Goal: Information Seeking & Learning: Find specific fact

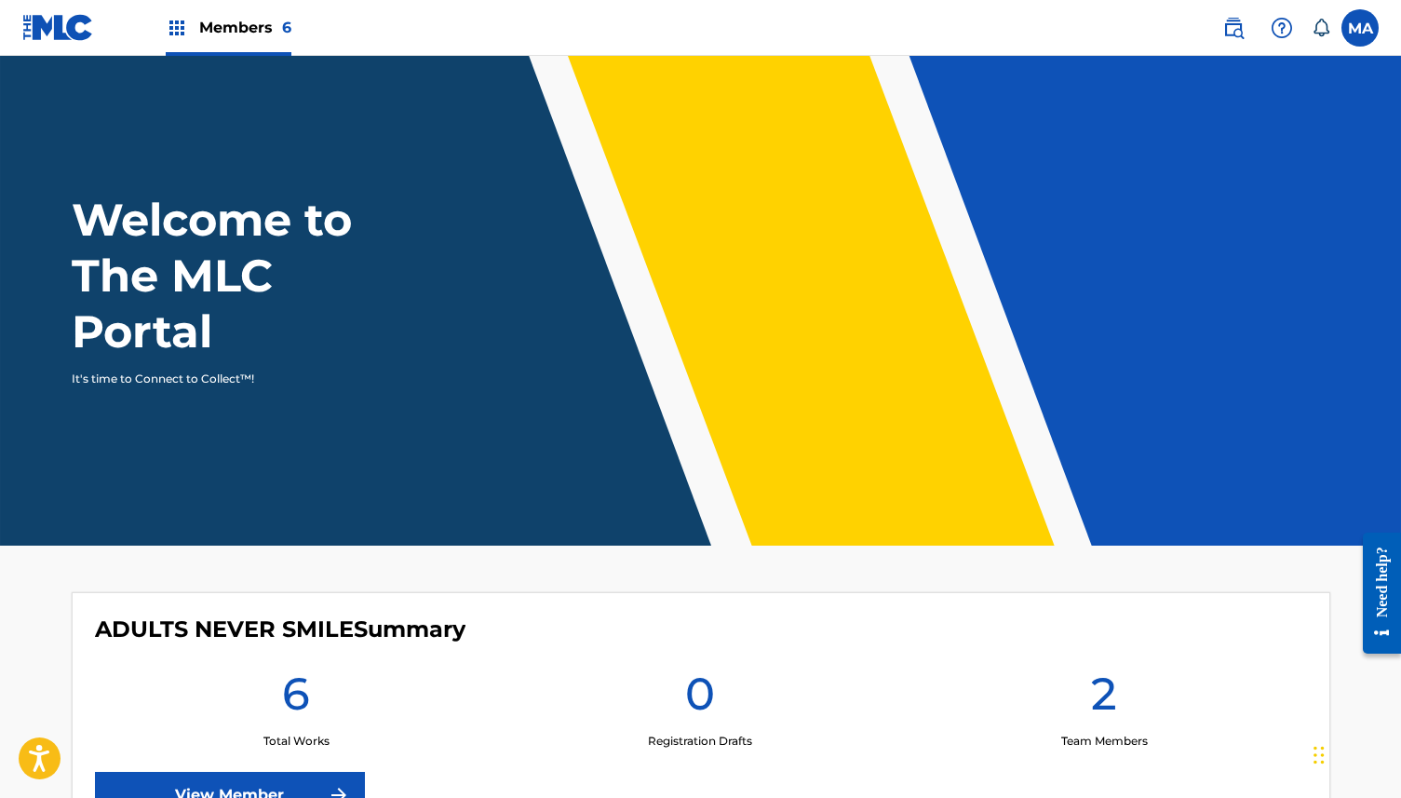
click at [1239, 32] on img at bounding box center [1234, 28] width 22 height 22
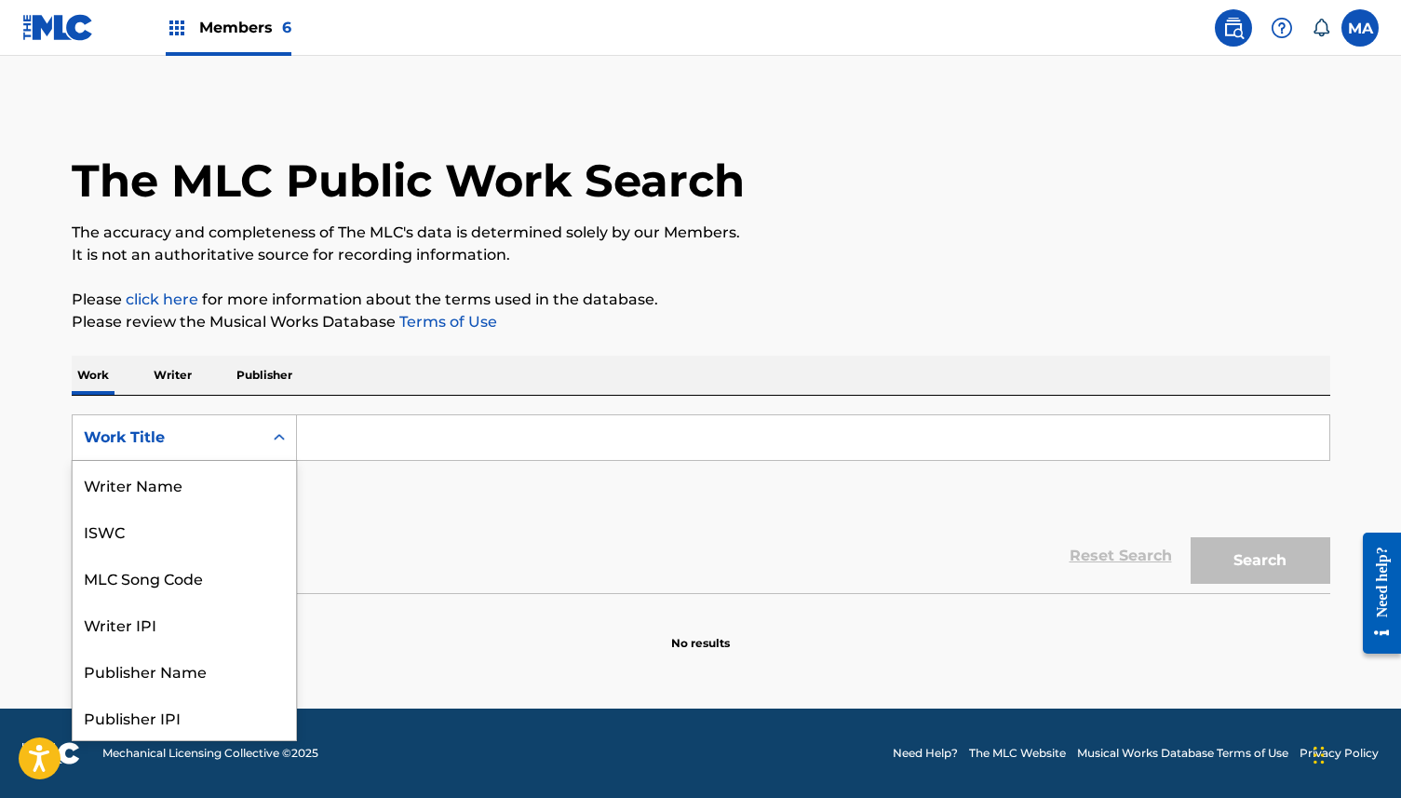
click at [235, 453] on div "Work Title" at bounding box center [168, 437] width 190 height 35
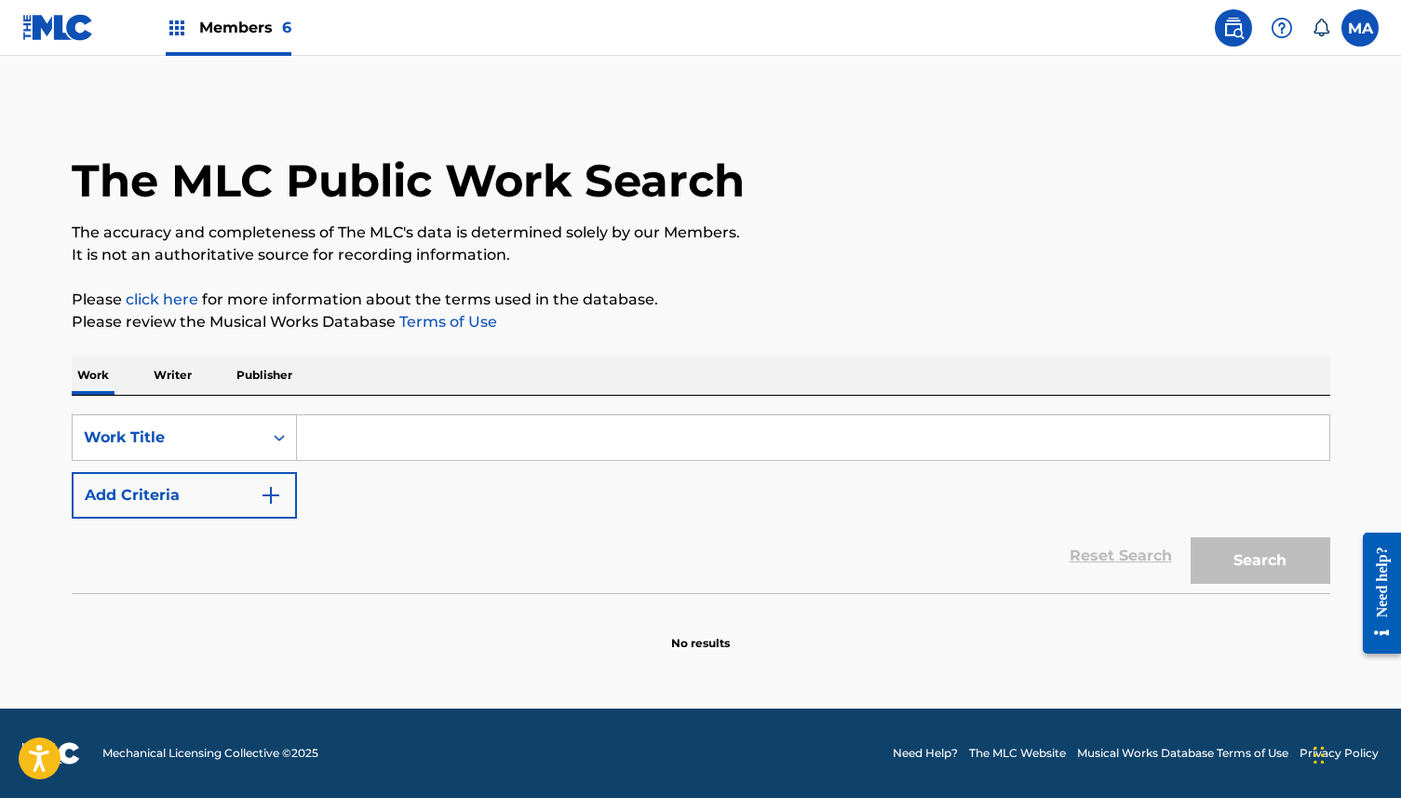
click at [495, 417] on input "Search Form" at bounding box center [813, 437] width 1033 height 45
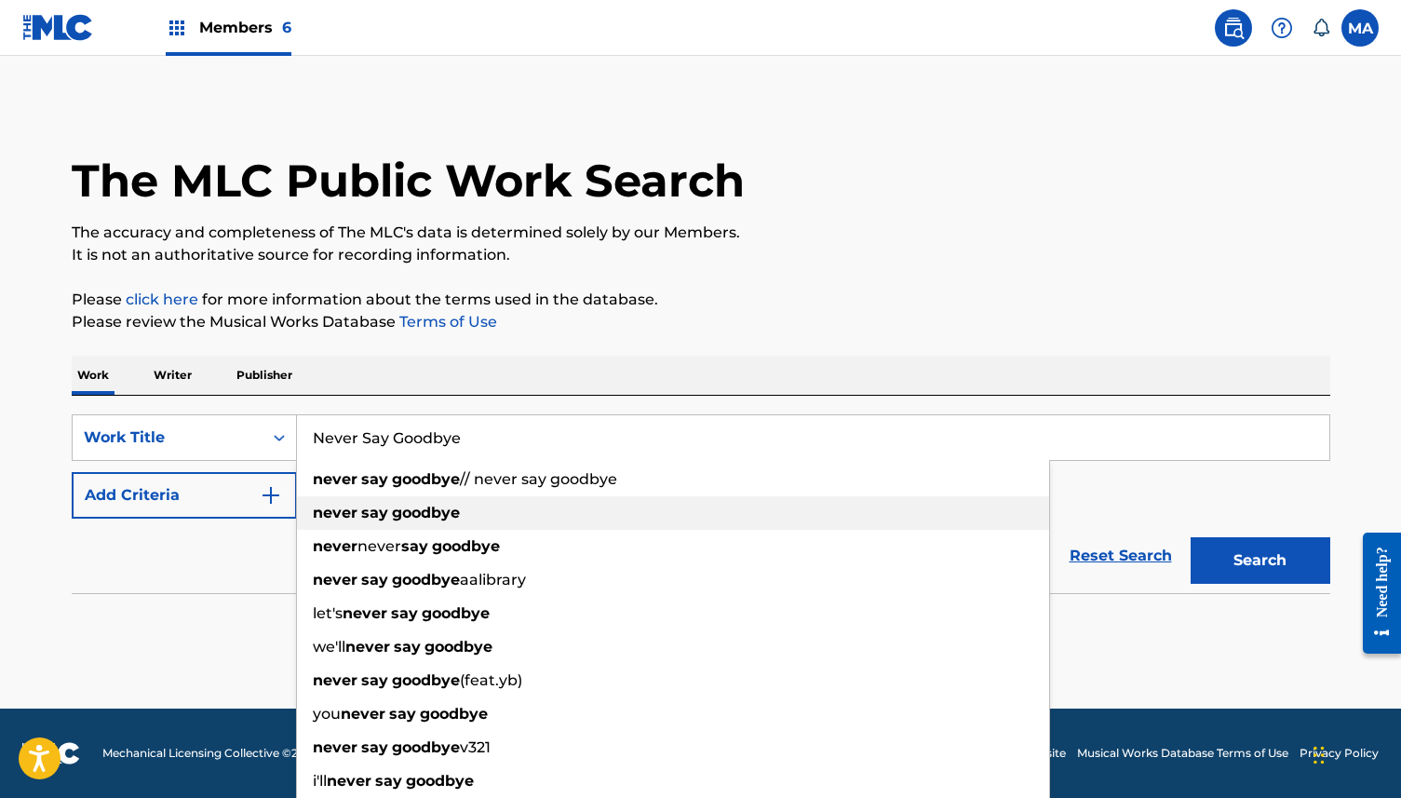
click at [416, 520] on strong "goodbye" at bounding box center [426, 513] width 68 height 18
type input "never say goodbye"
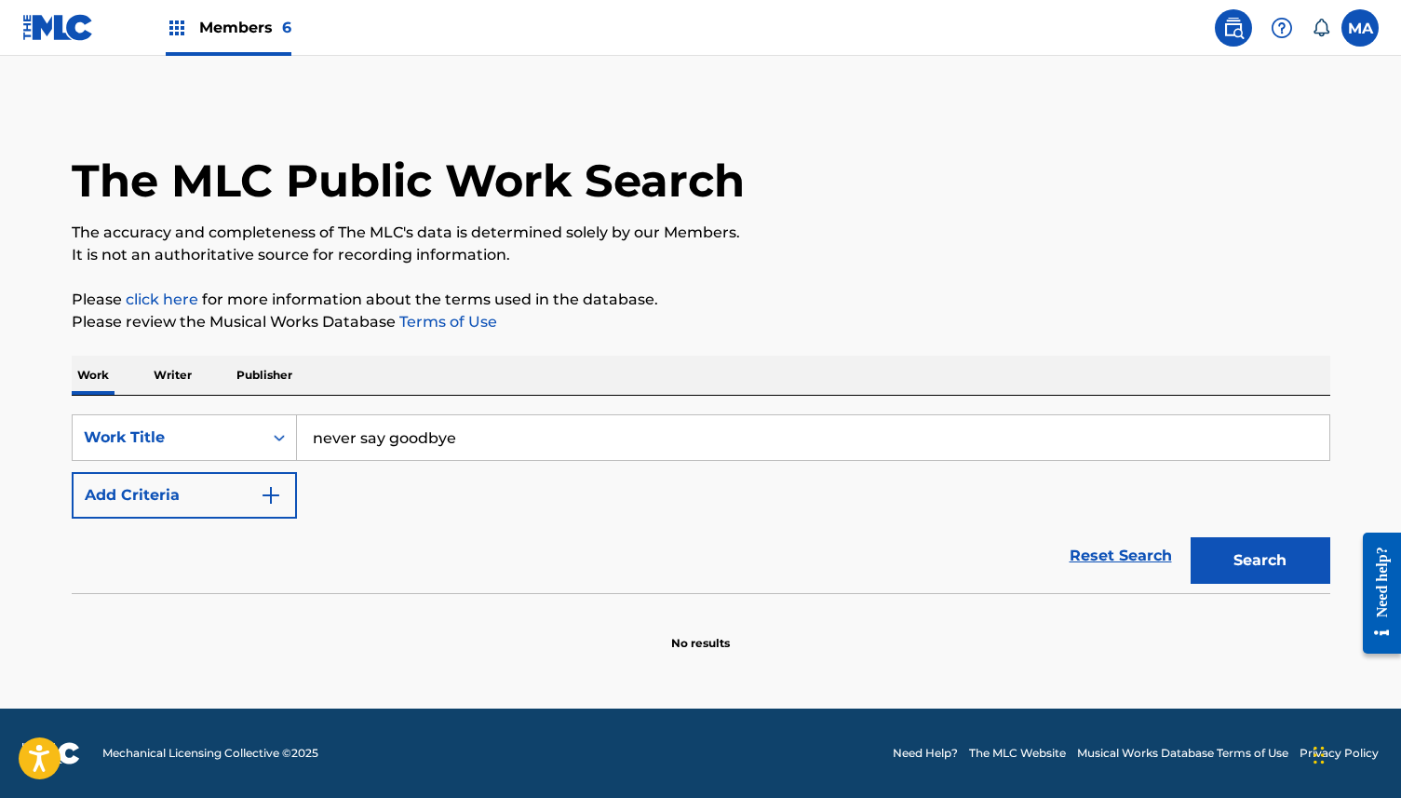
click at [237, 494] on button "Add Criteria" at bounding box center [184, 495] width 225 height 47
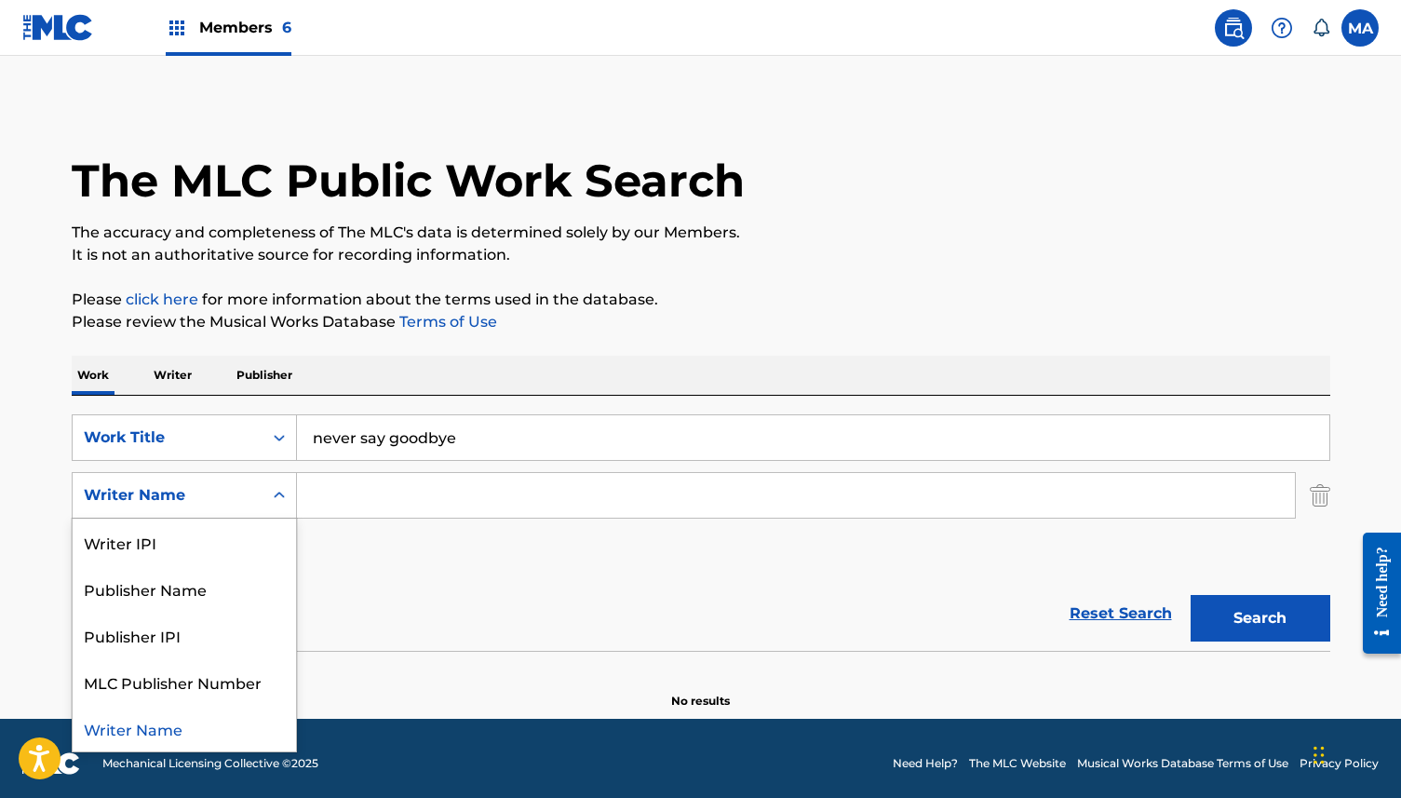
click at [258, 503] on div "Writer Name" at bounding box center [168, 495] width 190 height 35
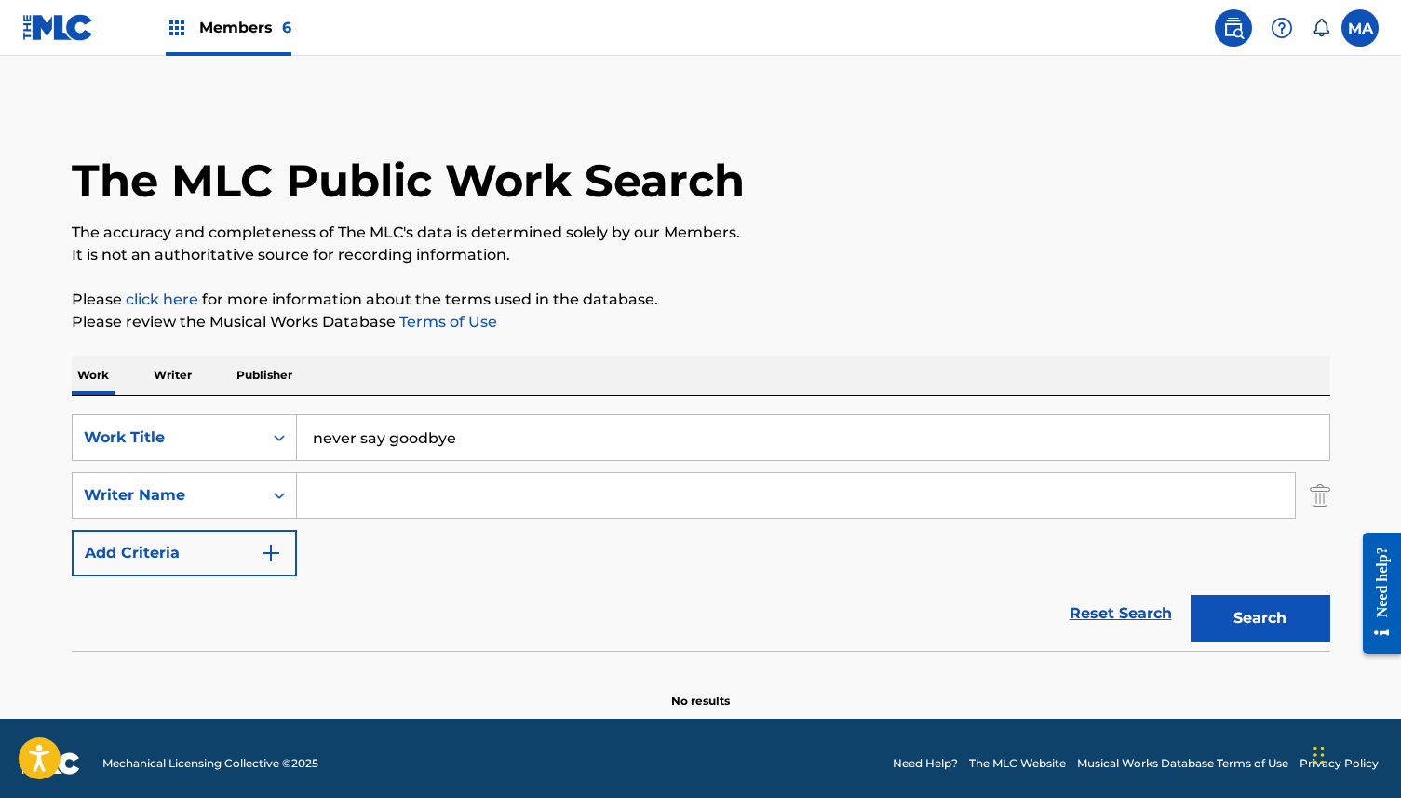
click at [379, 499] on input "Search Form" at bounding box center [796, 495] width 998 height 45
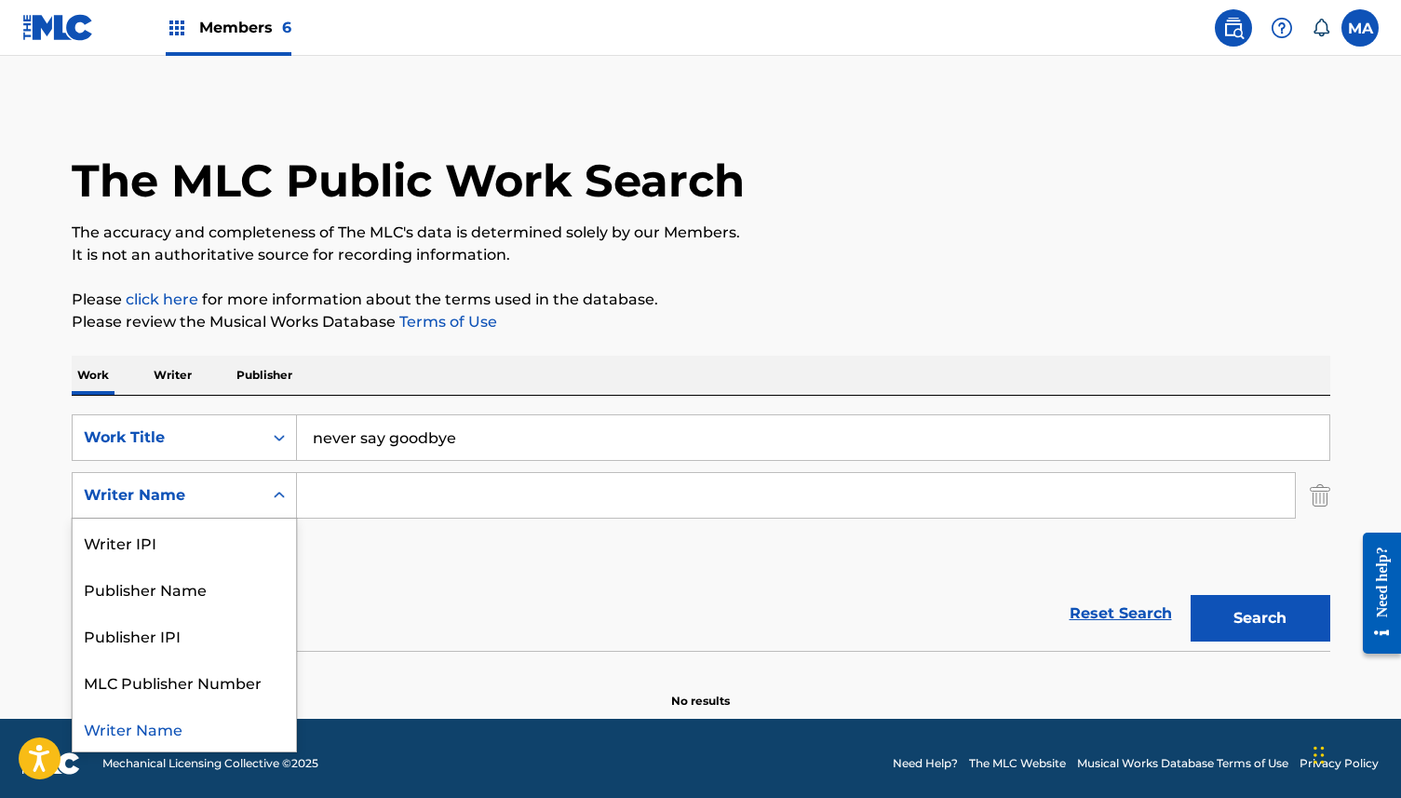
click at [224, 498] on div "Writer Name" at bounding box center [168, 495] width 168 height 22
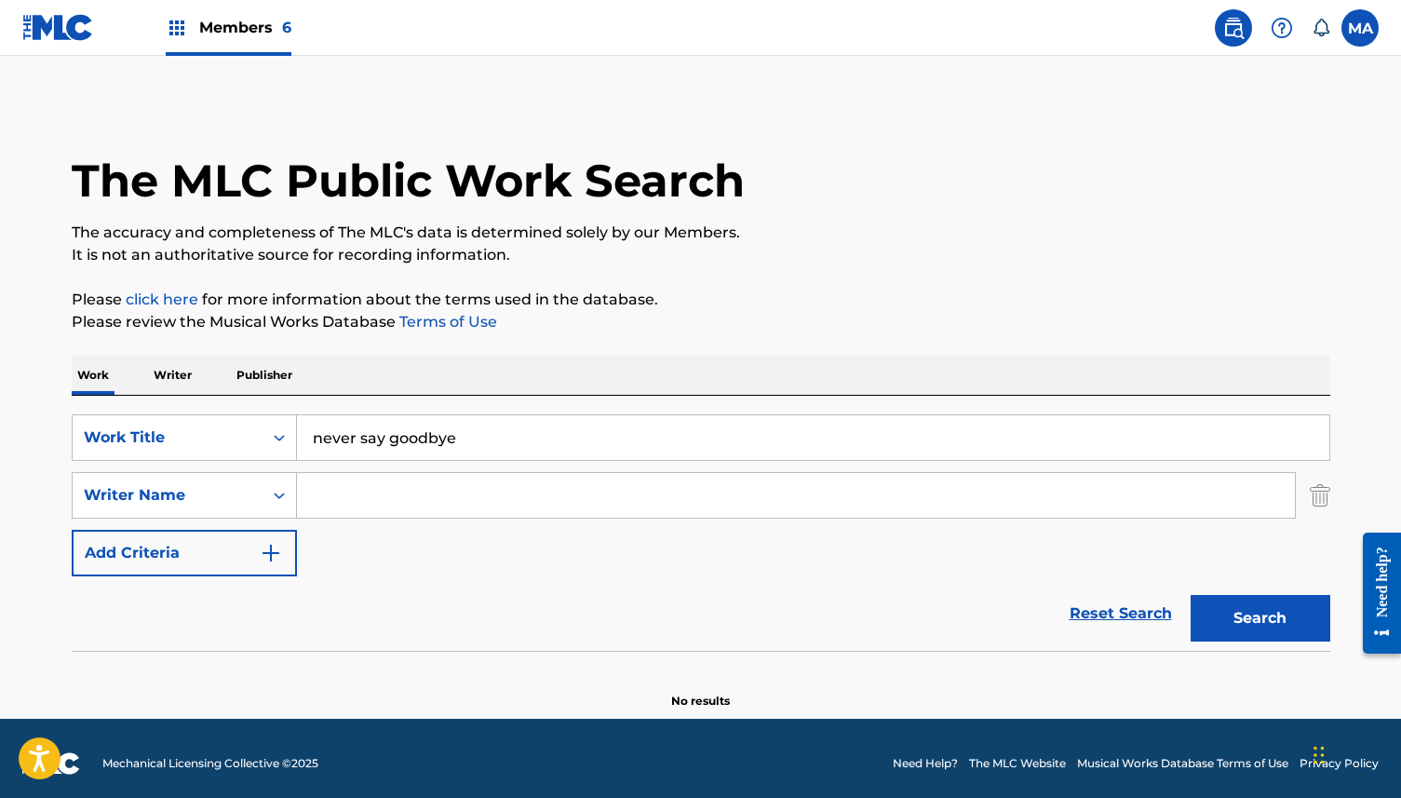
click at [394, 490] on input "Search Form" at bounding box center [796, 495] width 998 height 45
click at [421, 499] on input "[PERSON_NAME]" at bounding box center [796, 495] width 998 height 45
type input "[PERSON_NAME]"
click at [1251, 621] on button "Search" at bounding box center [1261, 618] width 140 height 47
click at [342, 489] on input "[PERSON_NAME]" at bounding box center [796, 495] width 998 height 45
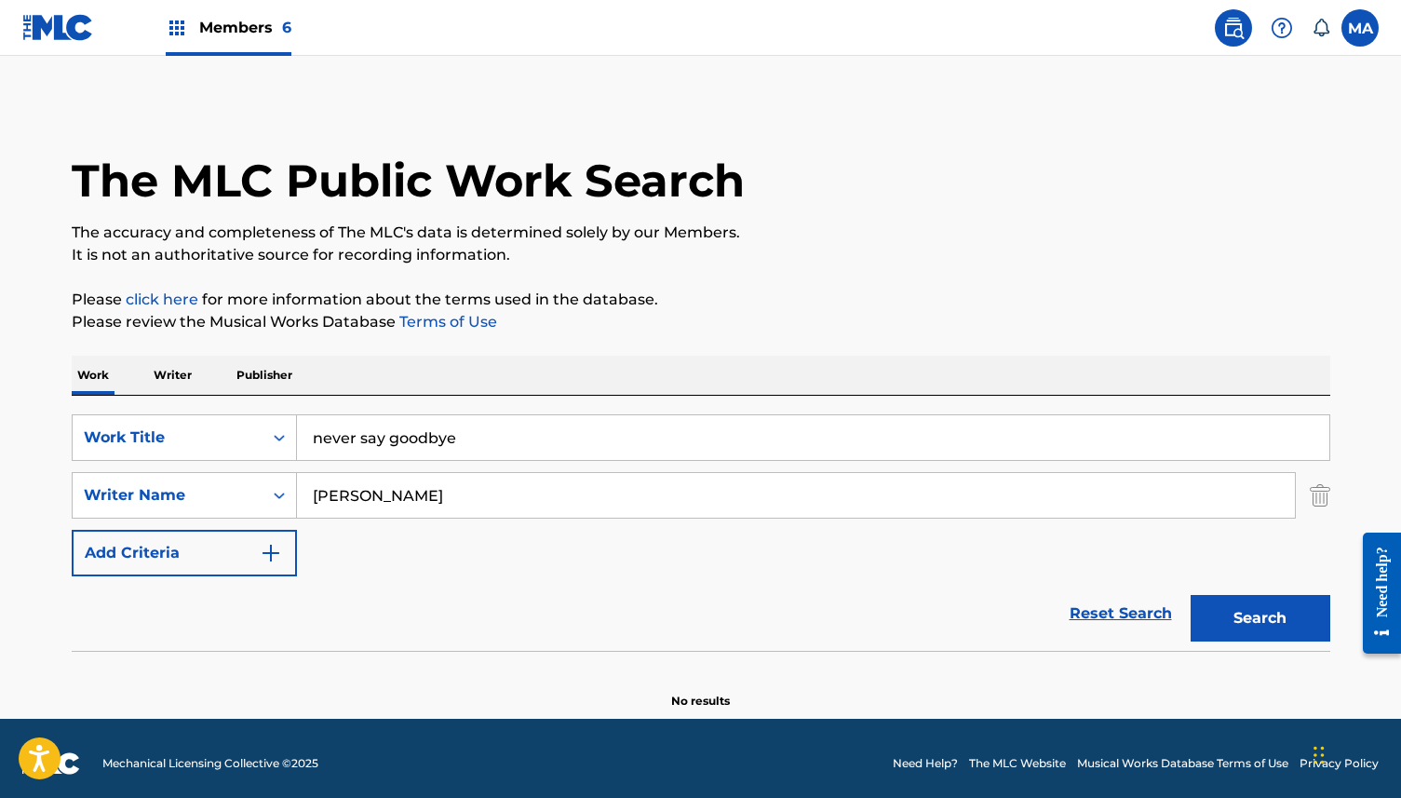
click at [342, 489] on input "[PERSON_NAME]" at bounding box center [796, 495] width 998 height 45
click at [1235, 629] on button "Search" at bounding box center [1261, 618] width 140 height 47
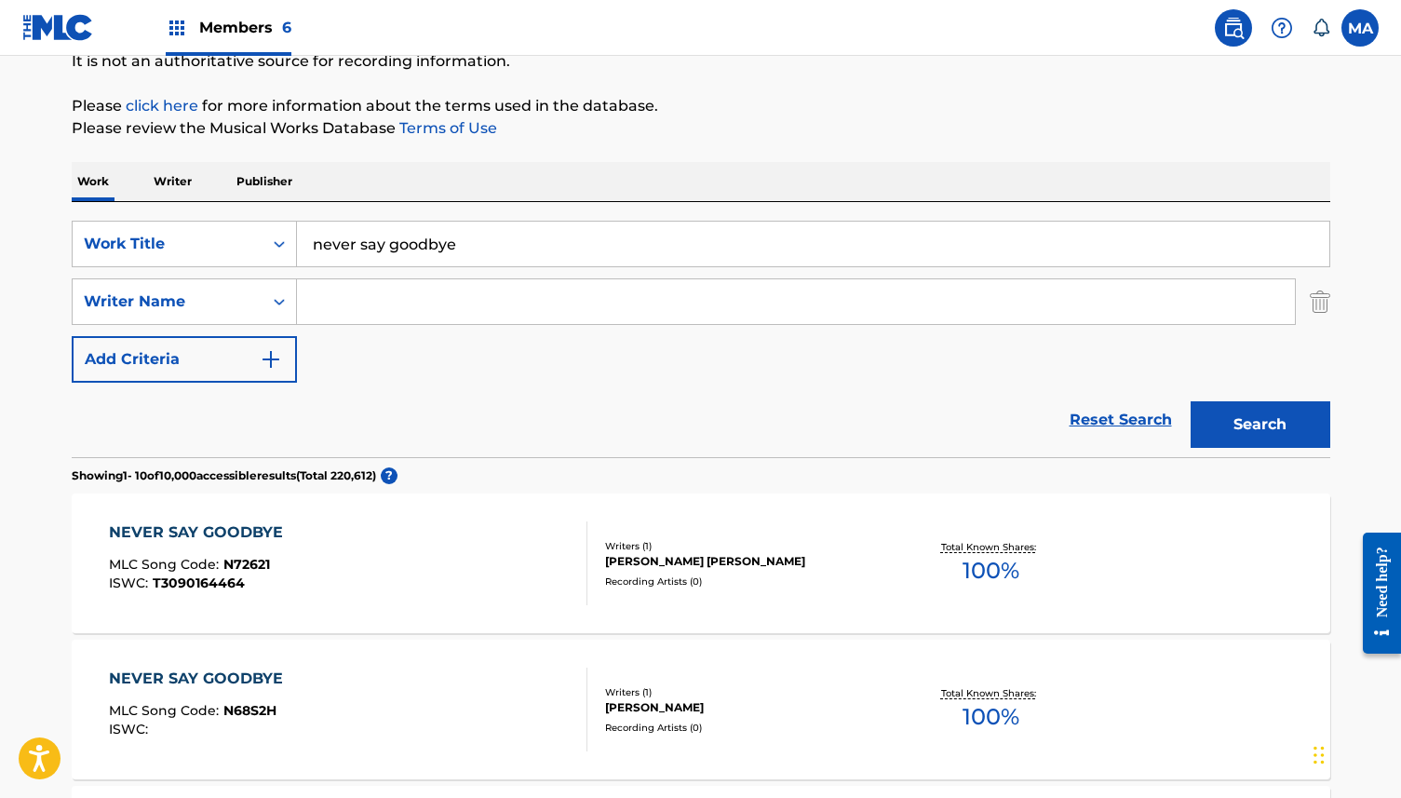
scroll to position [87, 0]
